Goal: Use online tool/utility: Utilize a website feature to perform a specific function

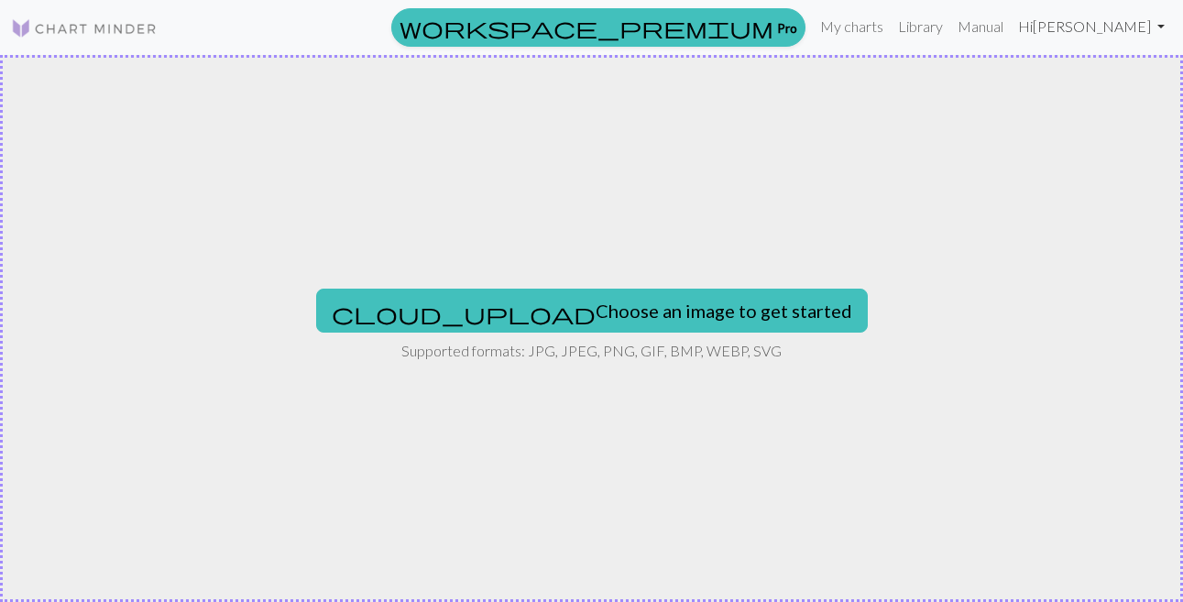
click at [1062, 23] on link "Hi [PERSON_NAME]" at bounding box center [1091, 26] width 161 height 37
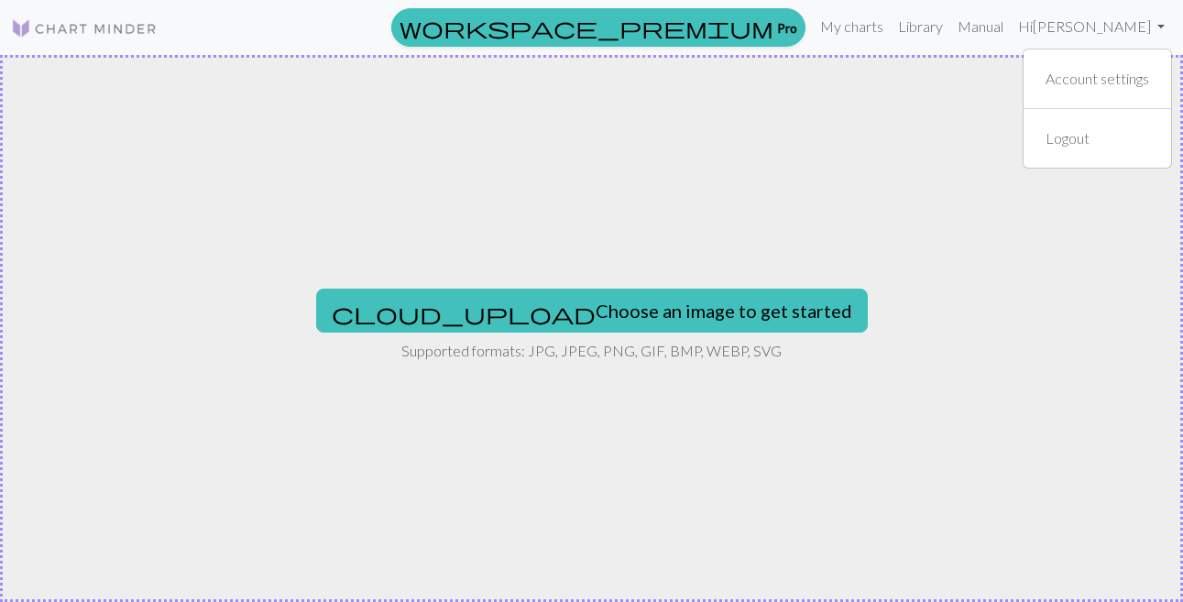
click at [877, 56] on div "cloud_upload Choose an image to get started Supported formats: JPG, JPEG, PNG, …" at bounding box center [591, 328] width 1183 height 547
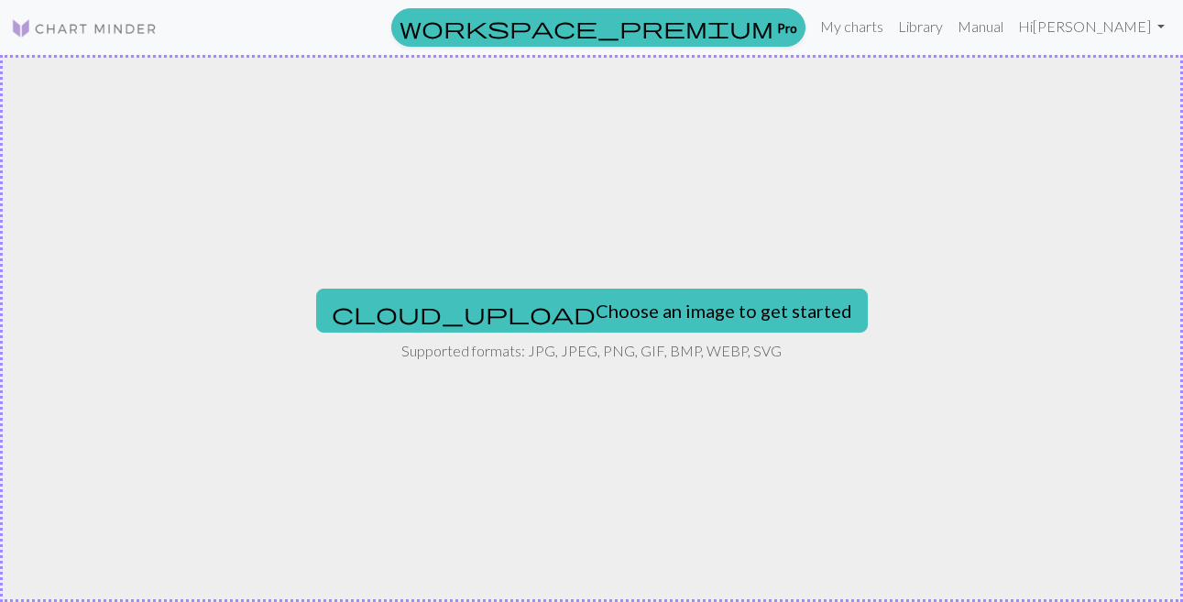
click at [105, 16] on link at bounding box center [84, 27] width 147 height 33
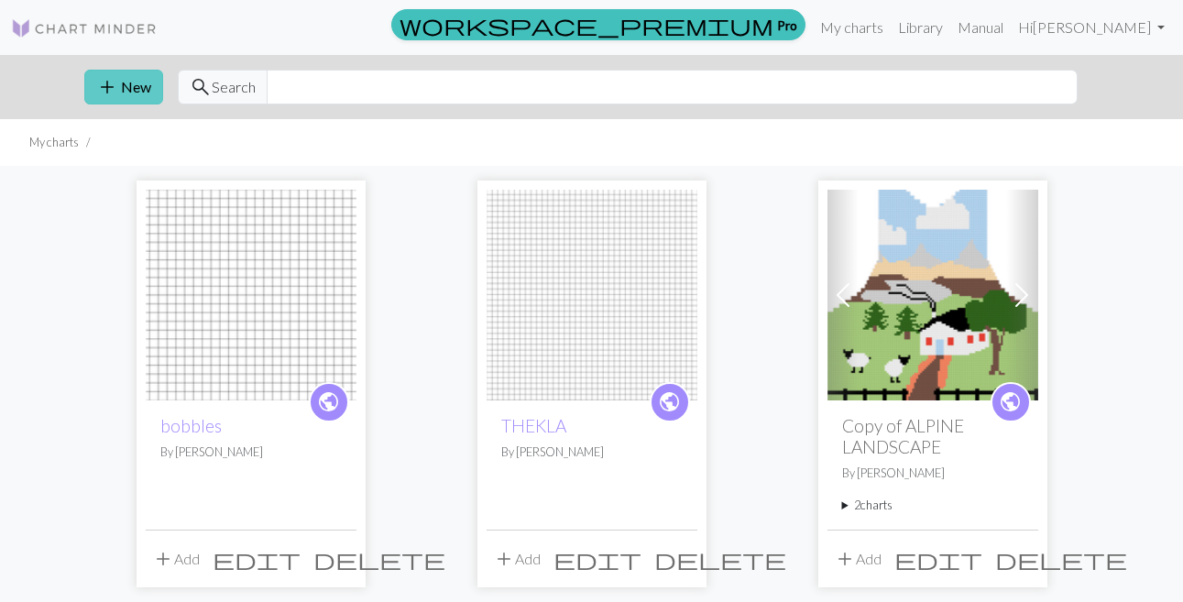
click at [107, 93] on span "add" at bounding box center [107, 87] width 22 height 26
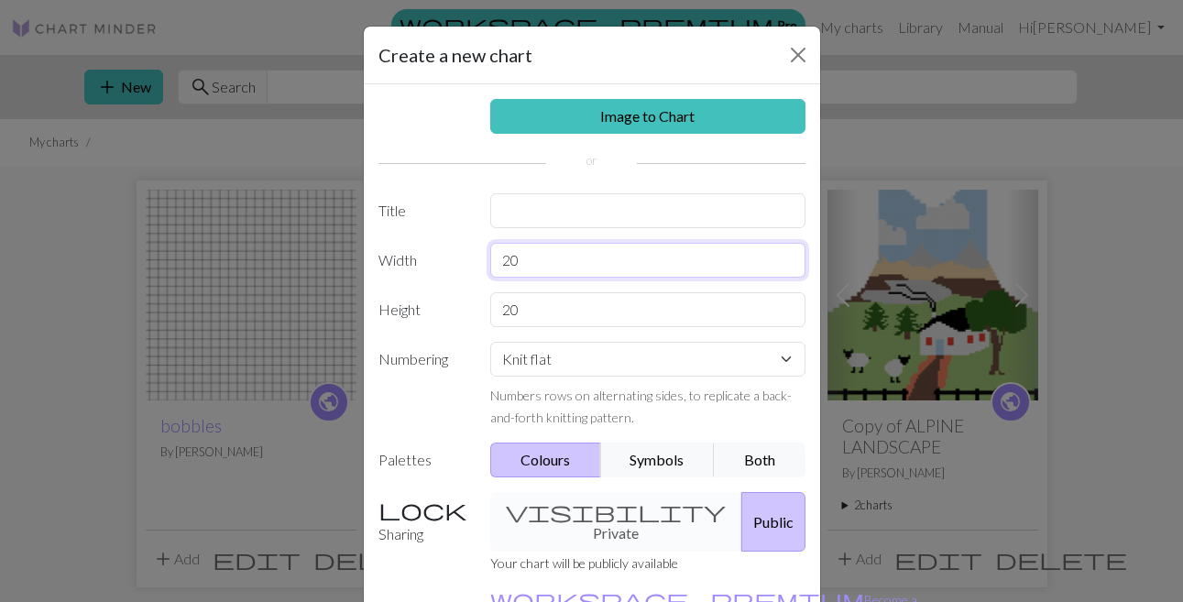
click at [518, 265] on input "20" at bounding box center [647, 260] width 315 height 35
type input "80"
click at [528, 319] on input "20" at bounding box center [647, 309] width 315 height 35
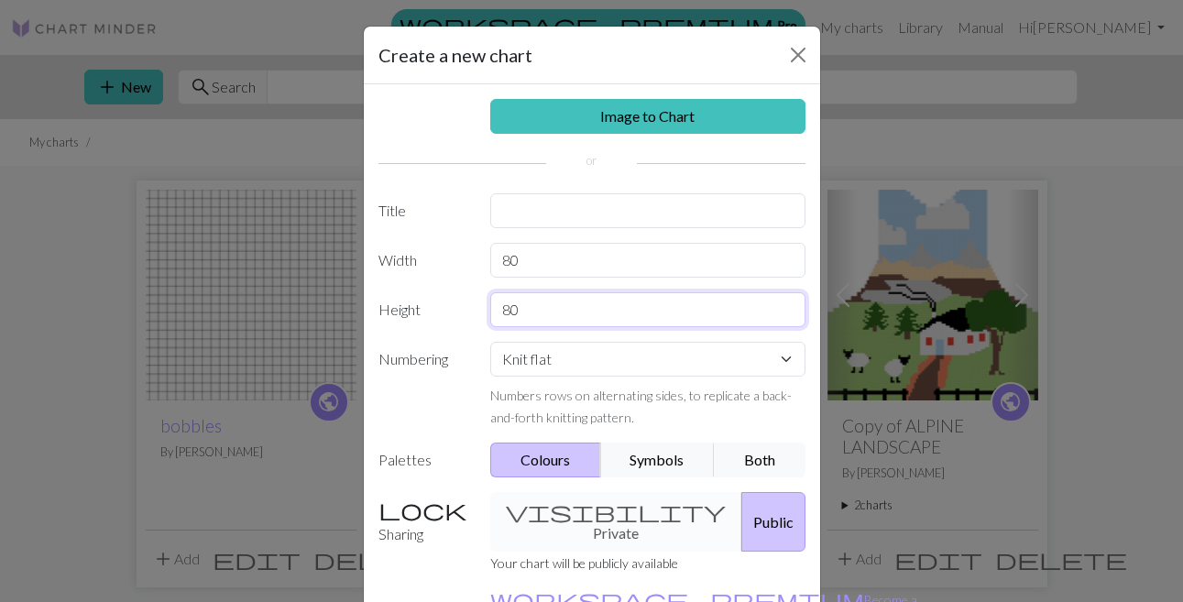
type input "80"
click at [794, 362] on select "Knit flat Knit in the round Lace knitting Cross stitch" at bounding box center [647, 359] width 315 height 35
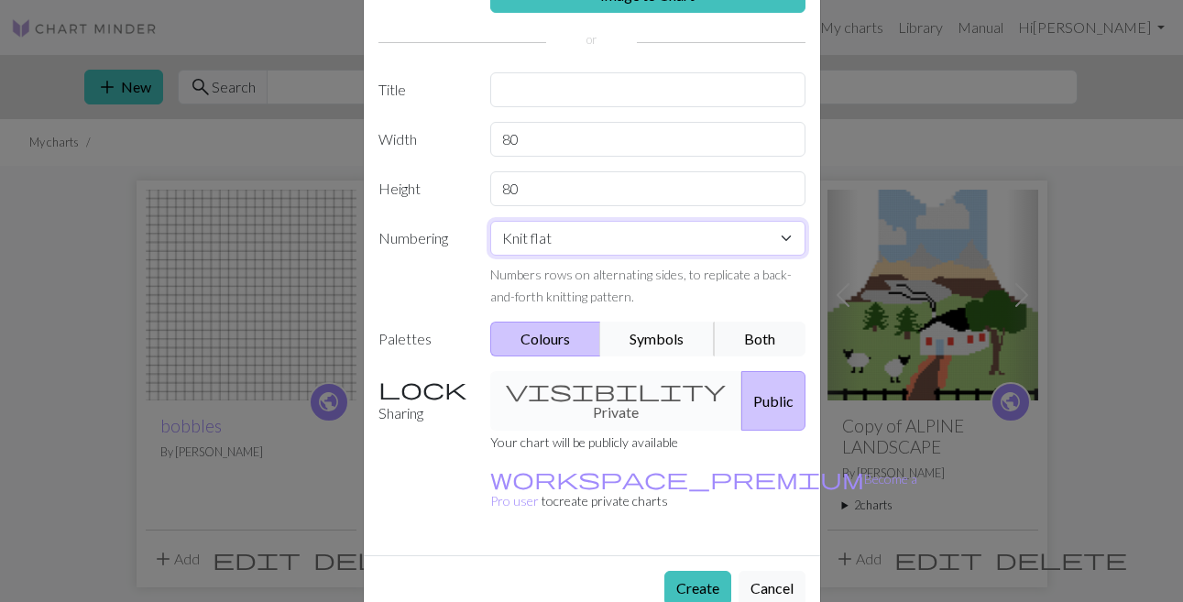
scroll to position [134, 0]
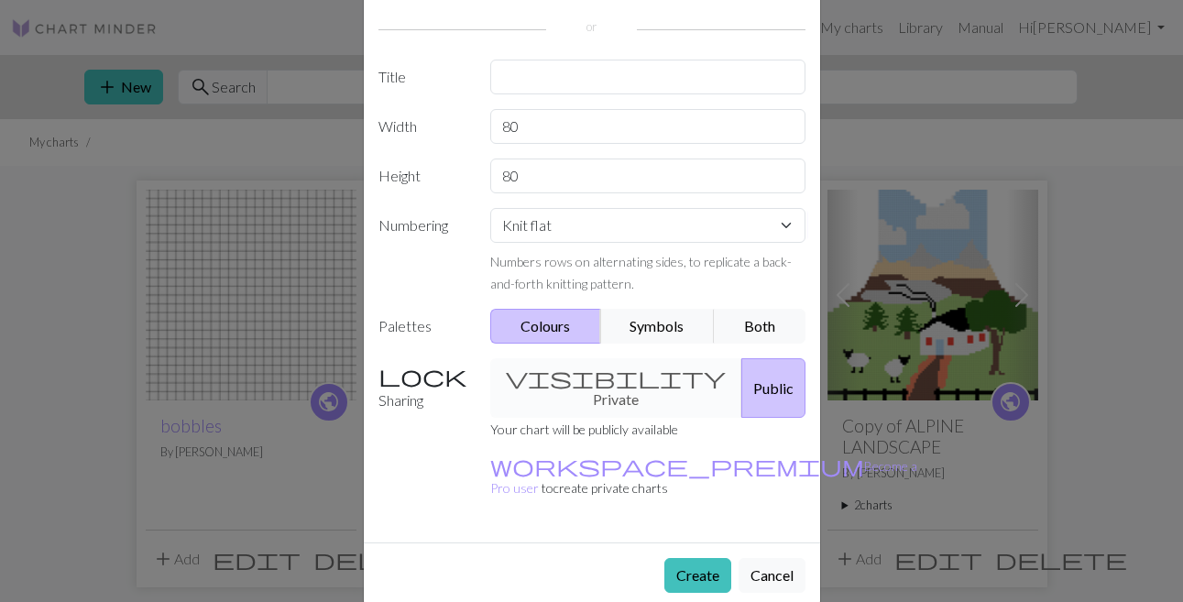
click at [654, 393] on div "visibility Private Public" at bounding box center [647, 388] width 337 height 60
click at [688, 575] on button "Create" at bounding box center [697, 575] width 67 height 35
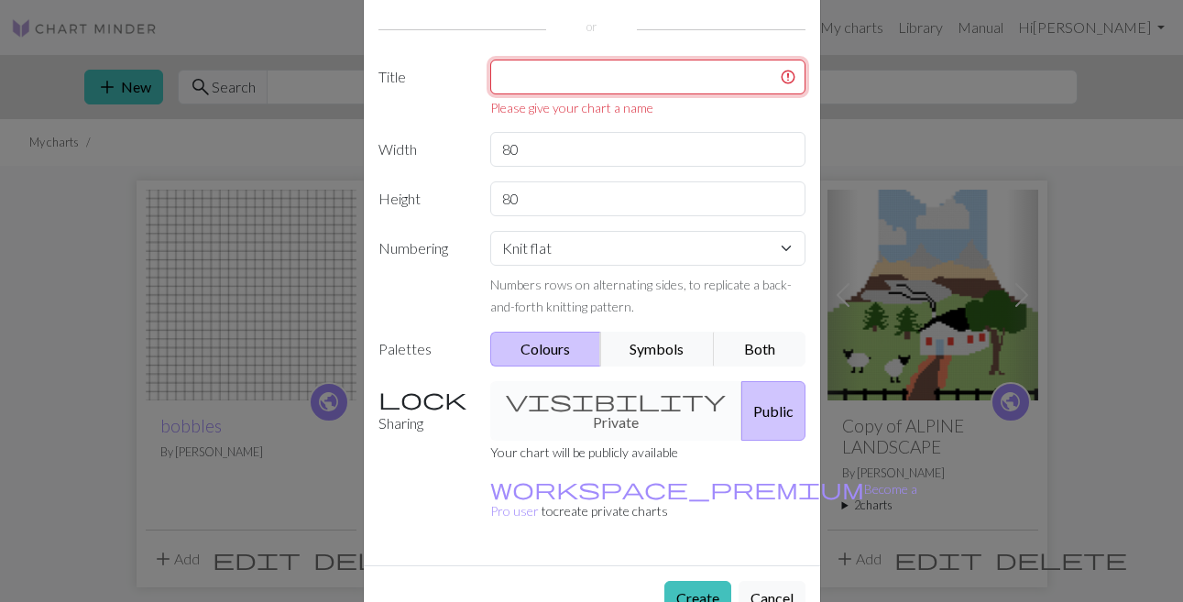
click at [564, 88] on input "text" at bounding box center [647, 77] width 315 height 35
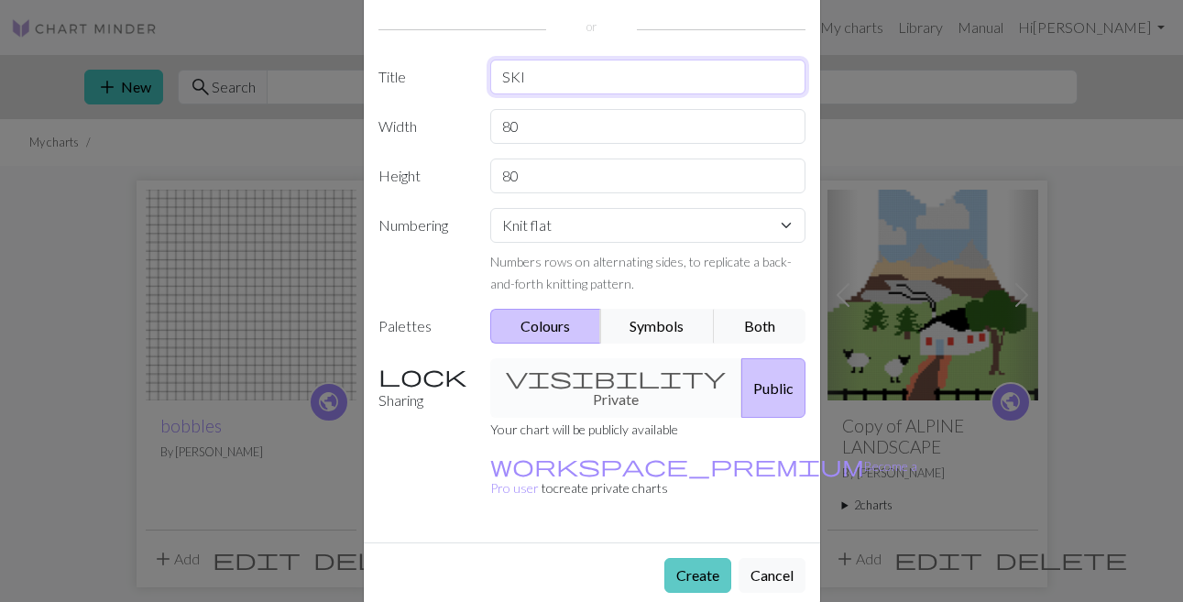
type input "SKI"
click at [699, 562] on button "Create" at bounding box center [697, 575] width 67 height 35
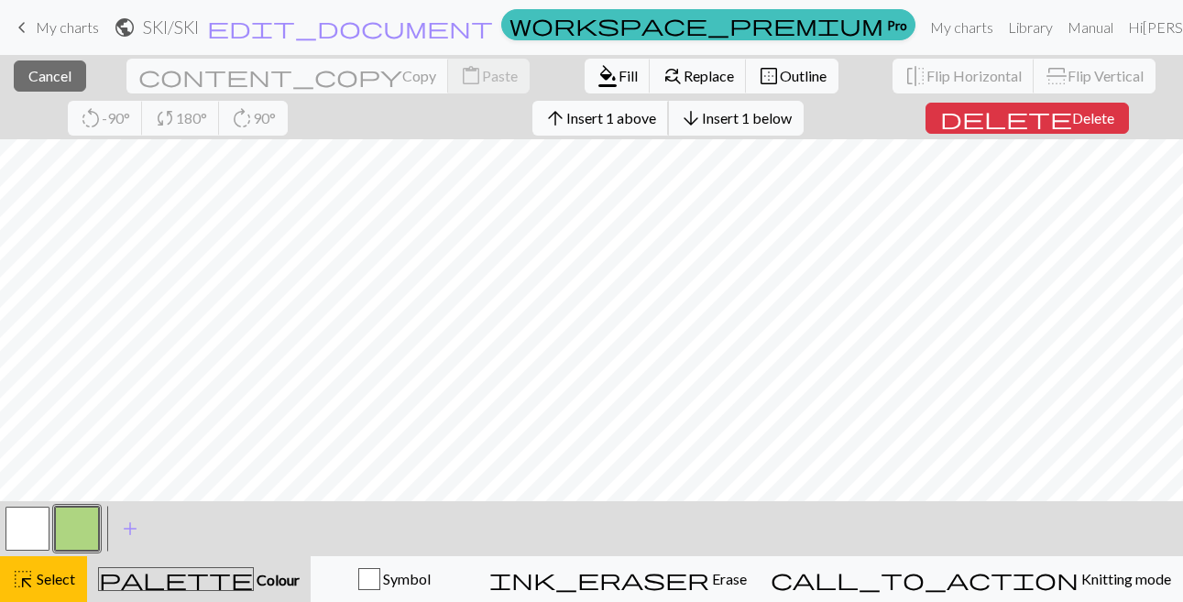
click at [598, 126] on span "Insert 1 above" at bounding box center [611, 117] width 90 height 17
click at [566, 120] on span "Insert 1 above" at bounding box center [611, 117] width 90 height 17
click at [555, 136] on div "arrow_upward Insert 1 above arrow_downward Insert 1 below" at bounding box center [668, 118] width 299 height 42
click at [550, 115] on span "arrow_upward" at bounding box center [555, 118] width 22 height 26
click at [566, 125] on span "Insert 1 above" at bounding box center [611, 117] width 90 height 17
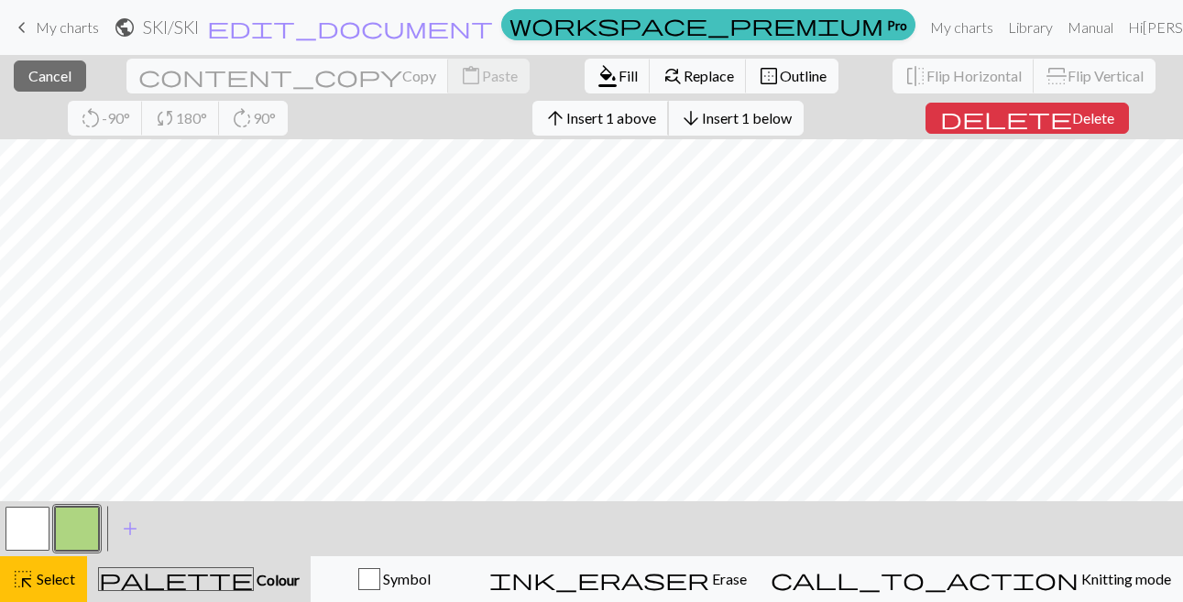
click at [565, 131] on button "arrow_upward Insert 1 above" at bounding box center [600, 118] width 137 height 35
click at [548, 118] on span "arrow_upward" at bounding box center [555, 118] width 22 height 26
click at [564, 109] on button "arrow_upward Insert 1 above" at bounding box center [600, 118] width 137 height 35
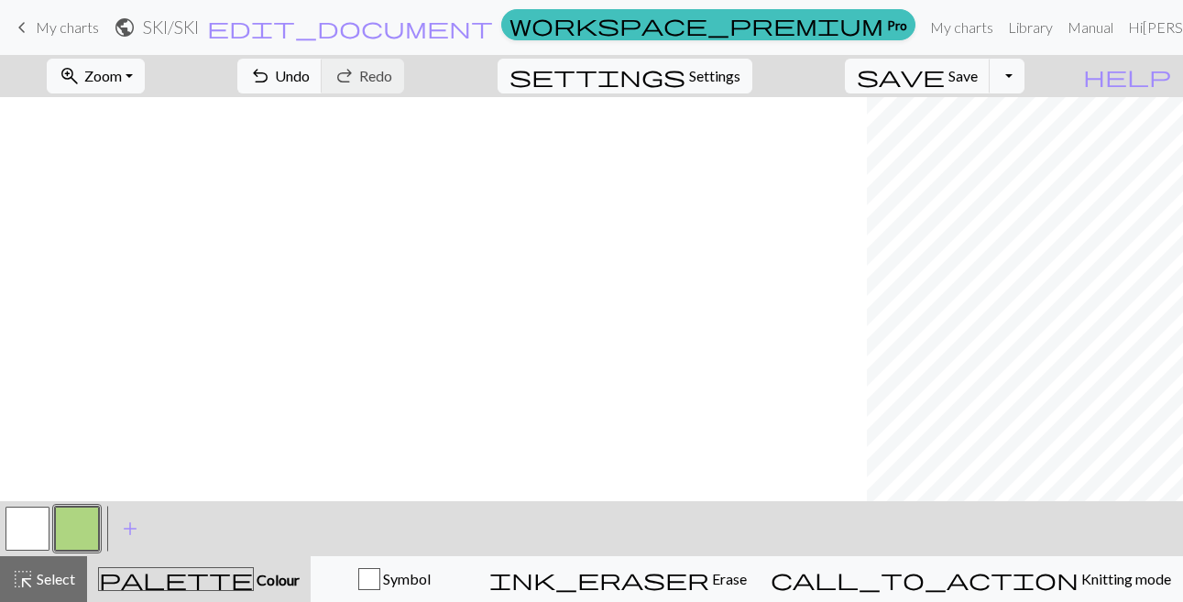
scroll to position [0, 867]
click at [134, 71] on button "zoom_in Zoom Zoom" at bounding box center [96, 76] width 98 height 35
click at [85, 225] on button "50%" at bounding box center [120, 219] width 145 height 29
